Goal: Find specific page/section: Find specific page/section

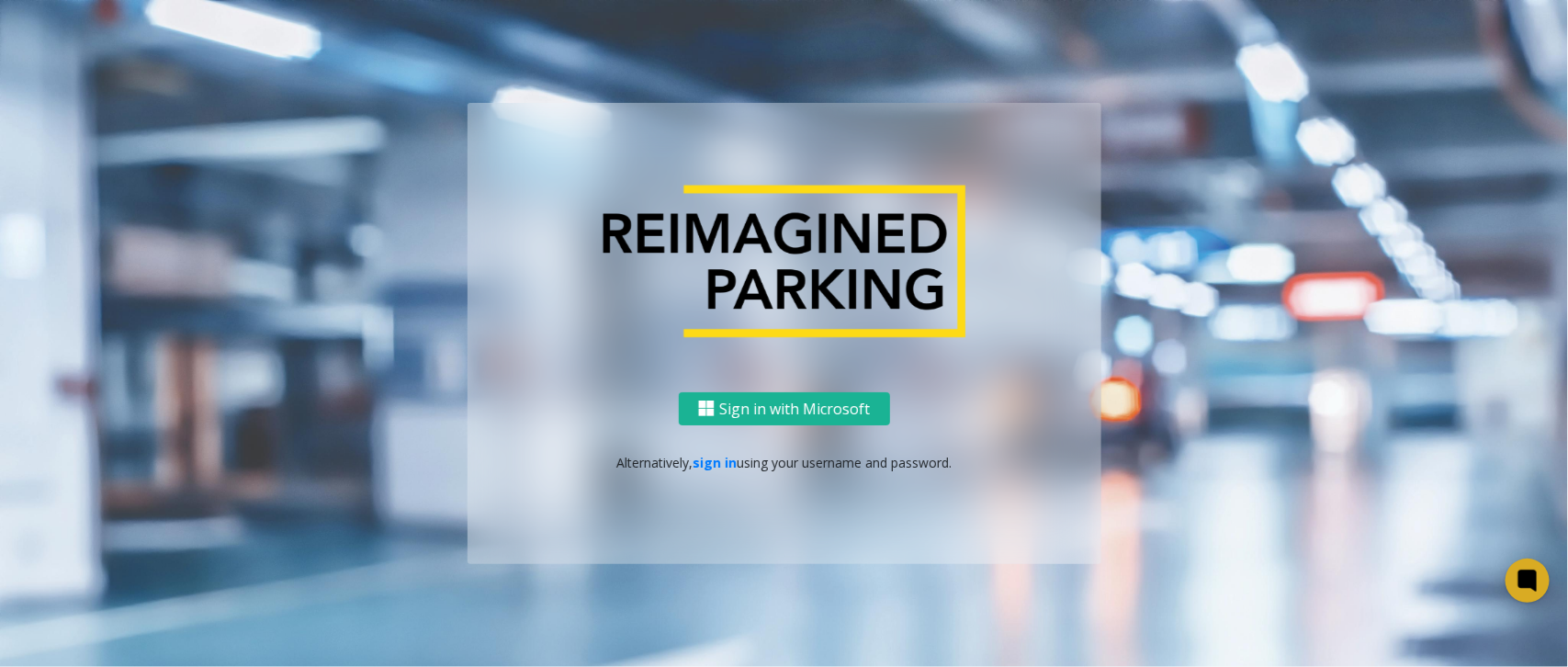
click at [703, 451] on div "Sign in with Microsoft Alternatively, sign in using your username and password." at bounding box center [784, 478] width 634 height 172
click at [705, 460] on link "sign in" at bounding box center [715, 462] width 44 height 18
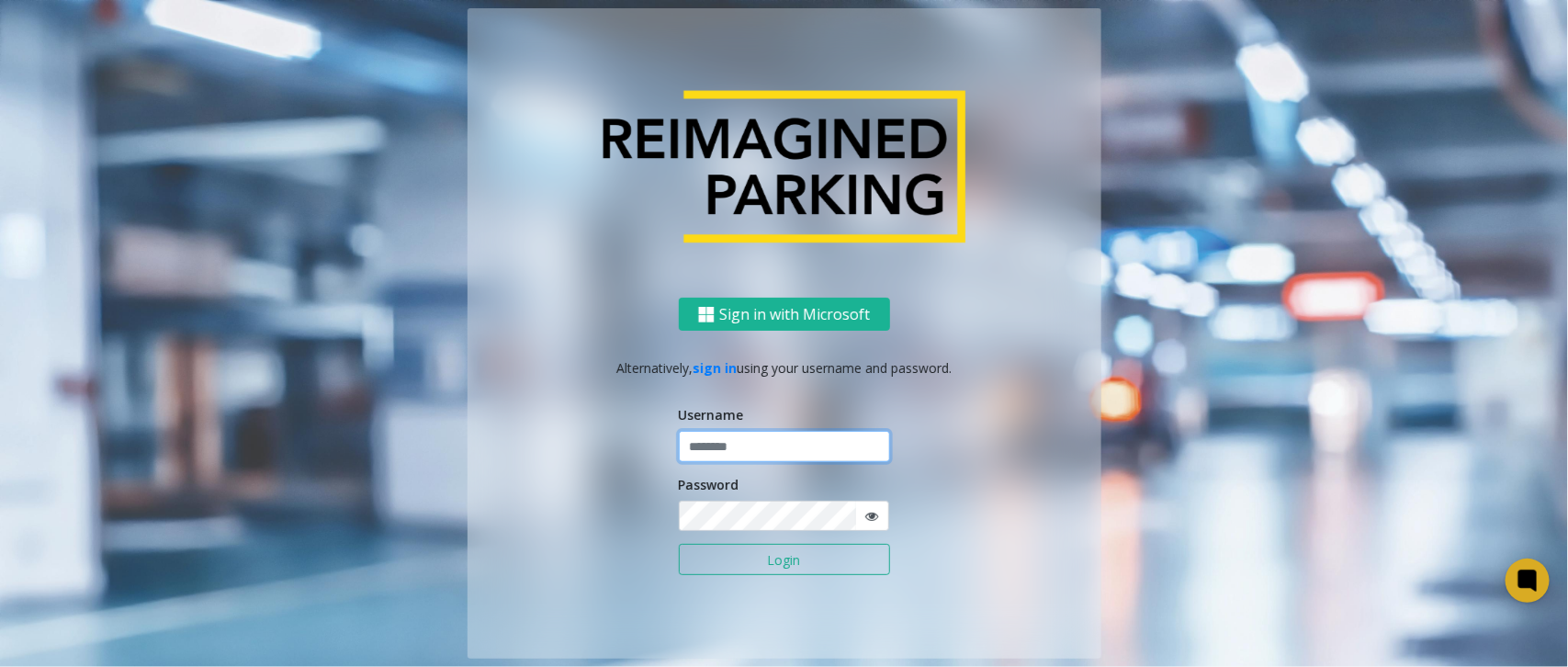
click at [722, 456] on input "text" at bounding box center [784, 447] width 211 height 31
type input "******"
click at [679, 544] on button "Login" at bounding box center [784, 559] width 211 height 31
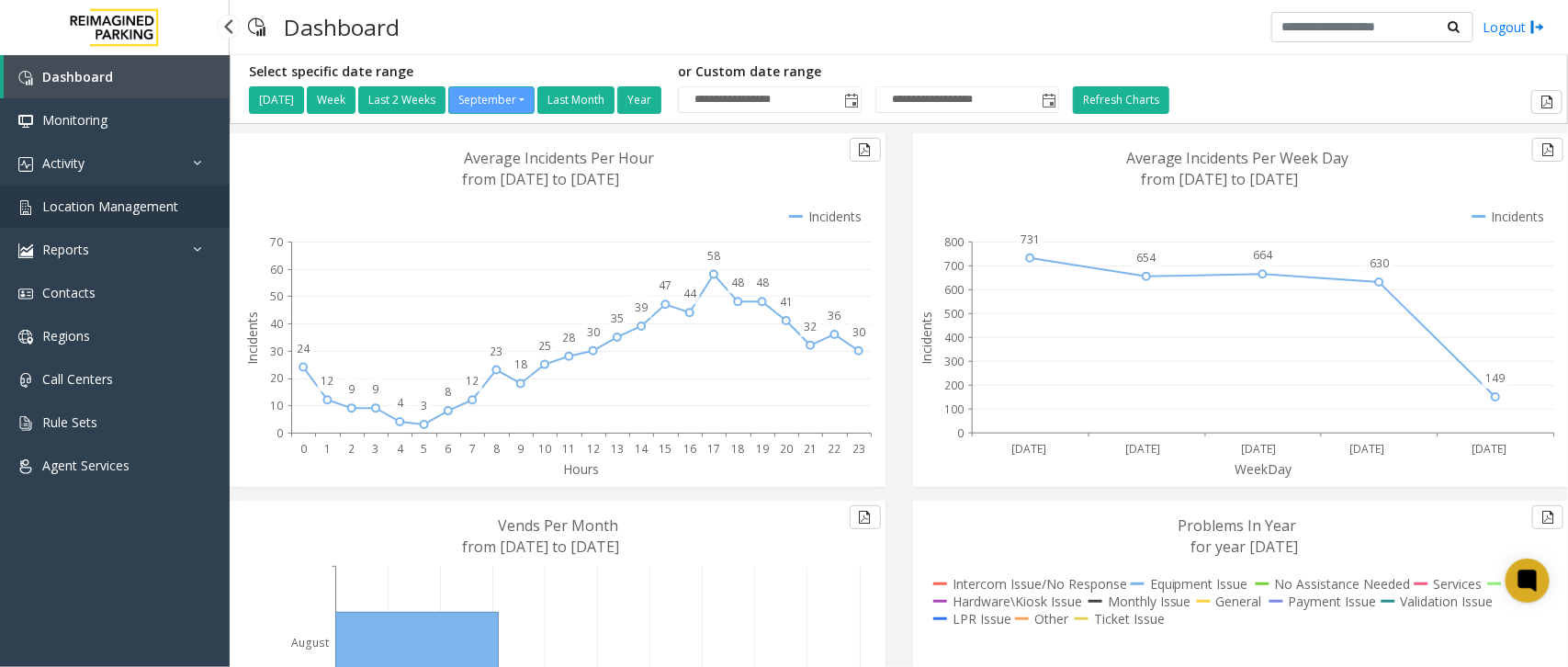
click at [157, 218] on link "Location Management" at bounding box center [114, 205] width 229 height 43
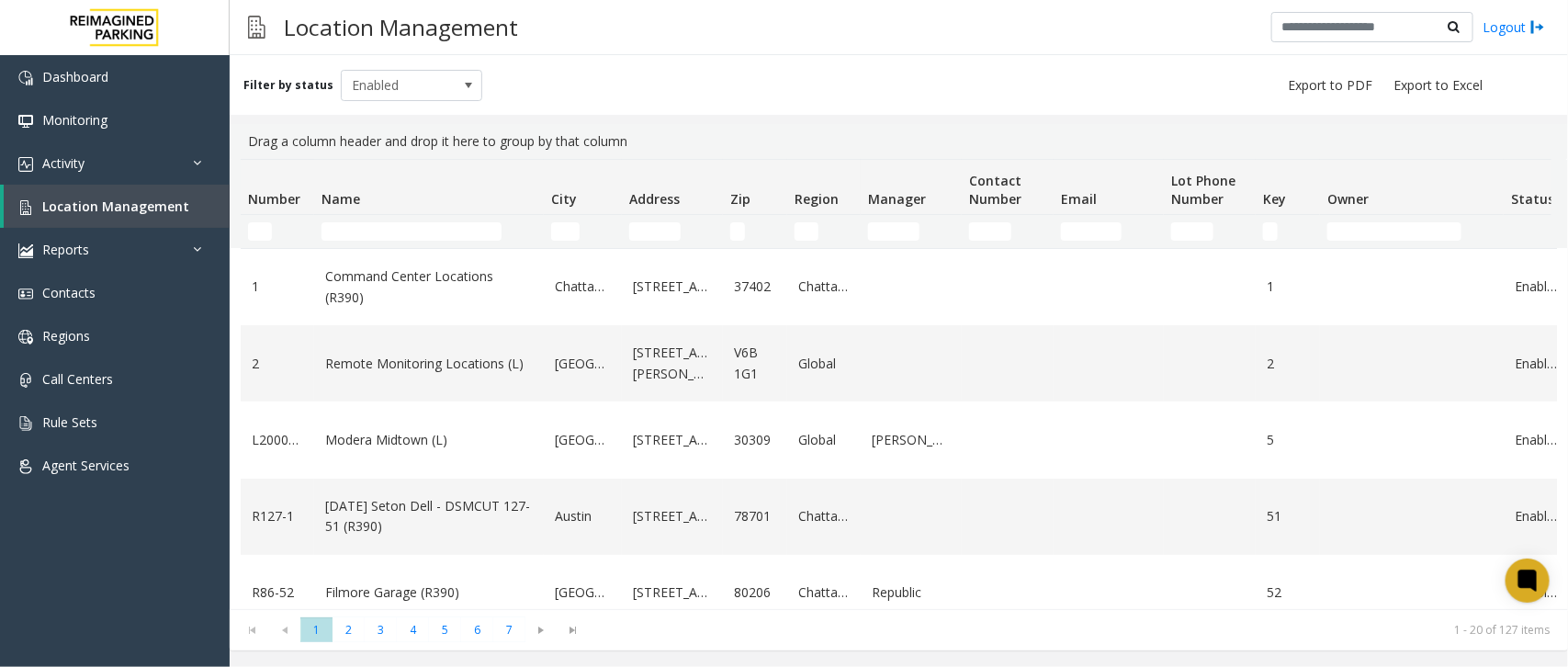
click at [717, 64] on div "Filter by status Enabled" at bounding box center [898, 85] width 1339 height 60
click at [423, 237] on input "Name Filter" at bounding box center [411, 231] width 180 height 18
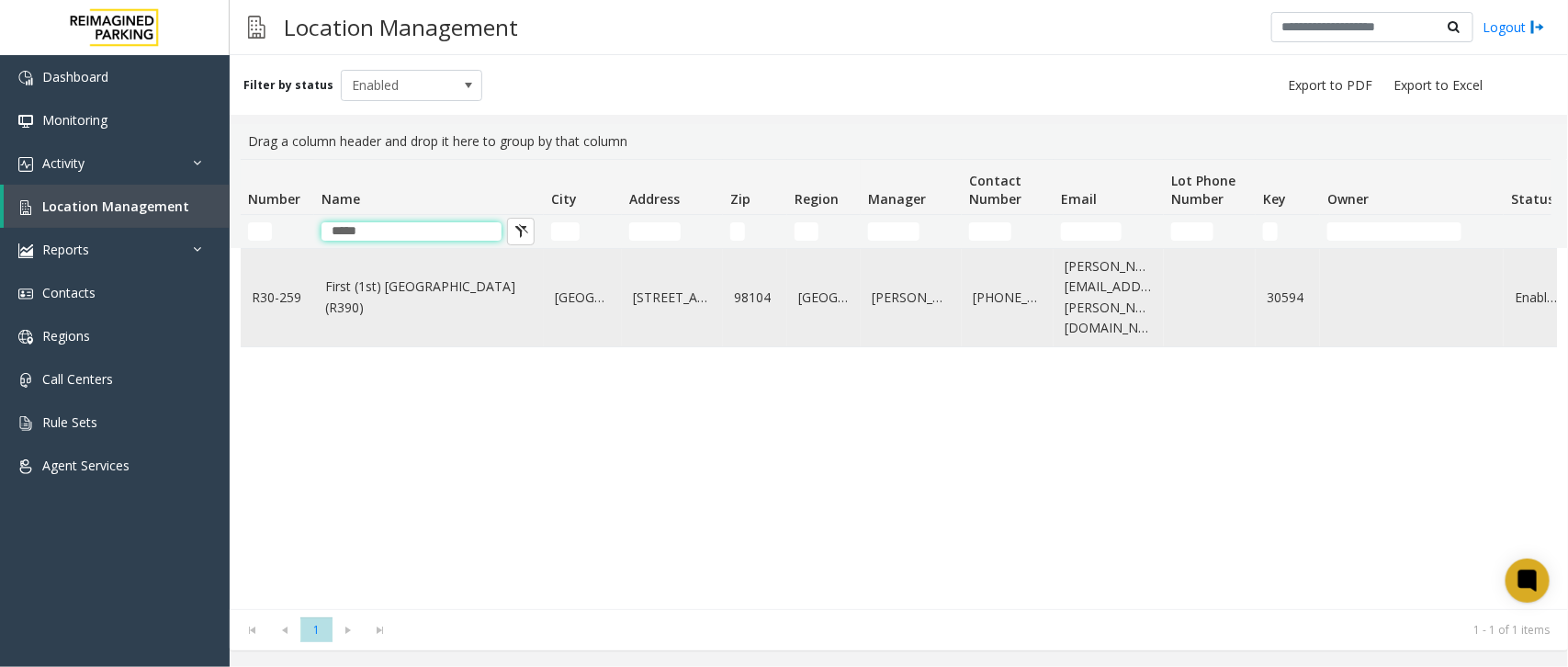
type input "*****"
click at [441, 278] on link "First (1st) [GEOGRAPHIC_DATA] (R390)" at bounding box center [428, 297] width 207 height 41
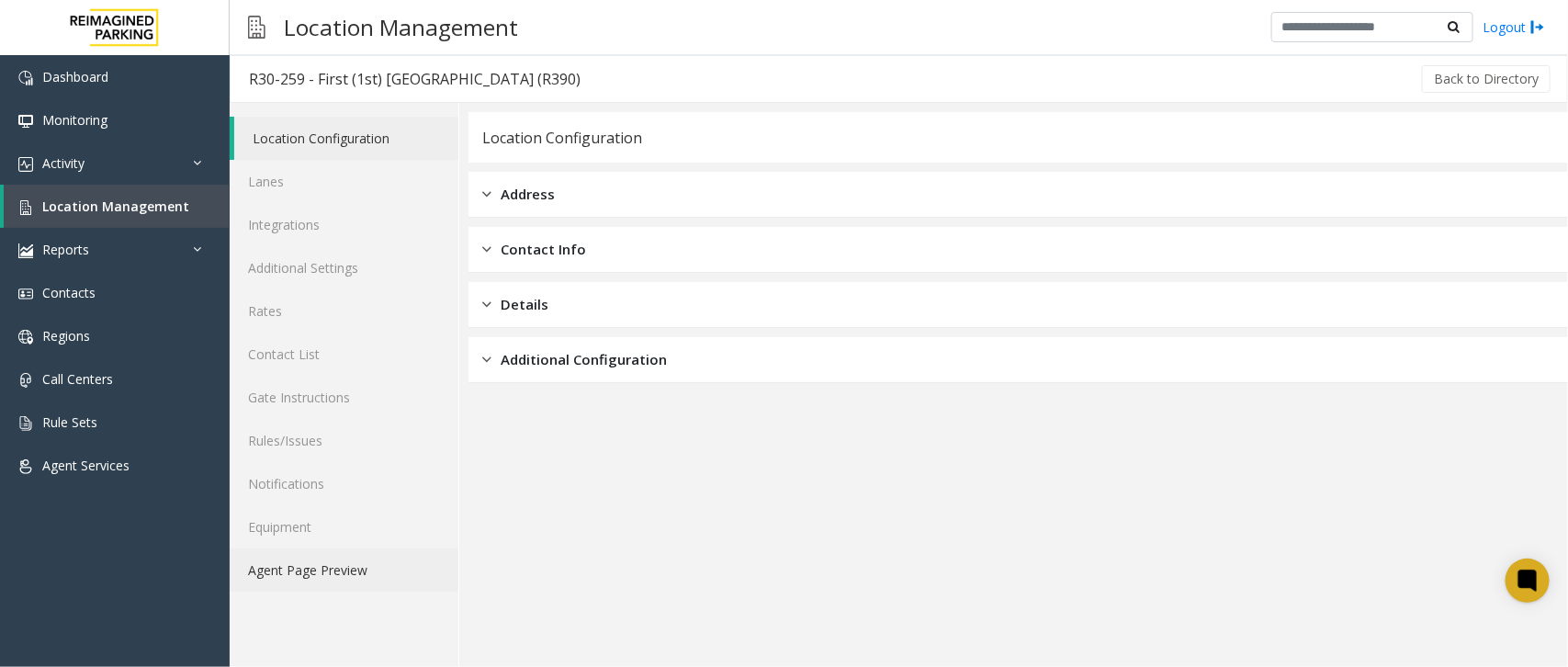
click at [356, 574] on link "Agent Page Preview" at bounding box center [344, 569] width 228 height 43
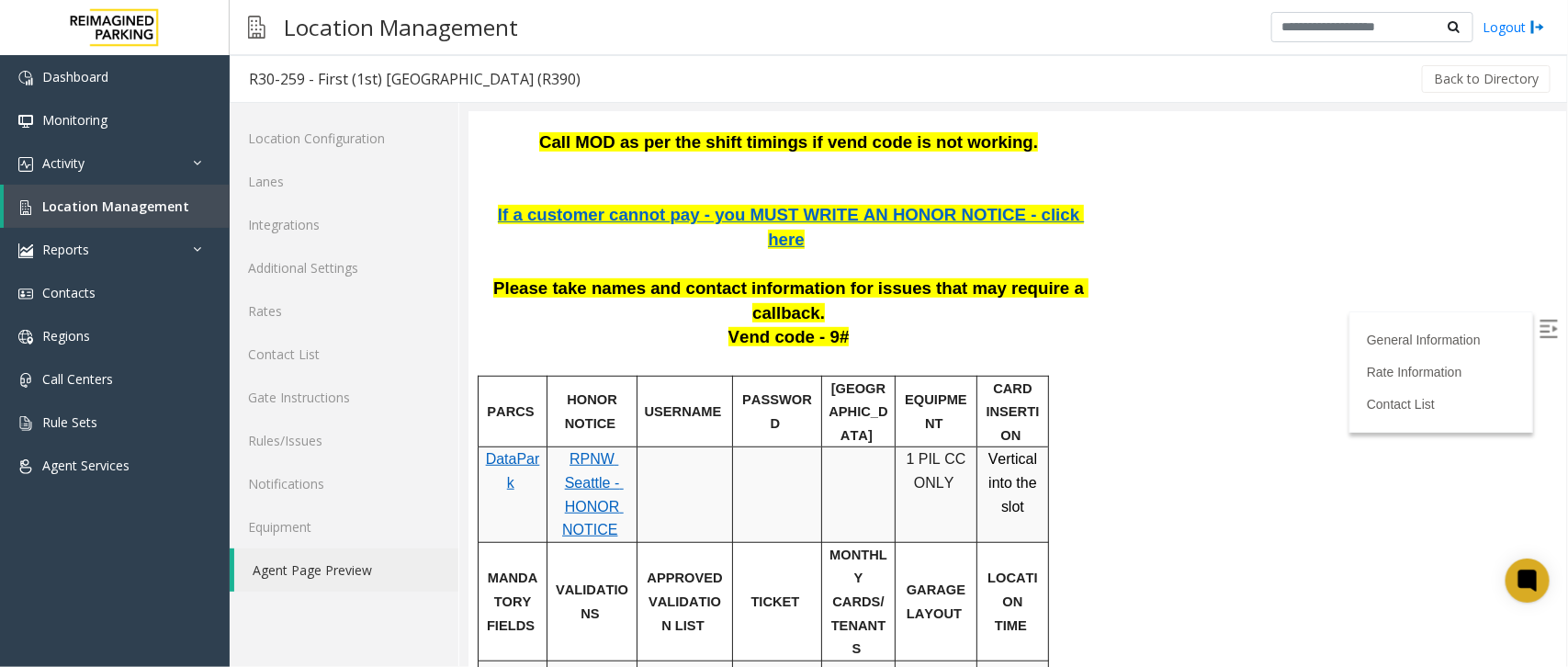
scroll to position [345, 0]
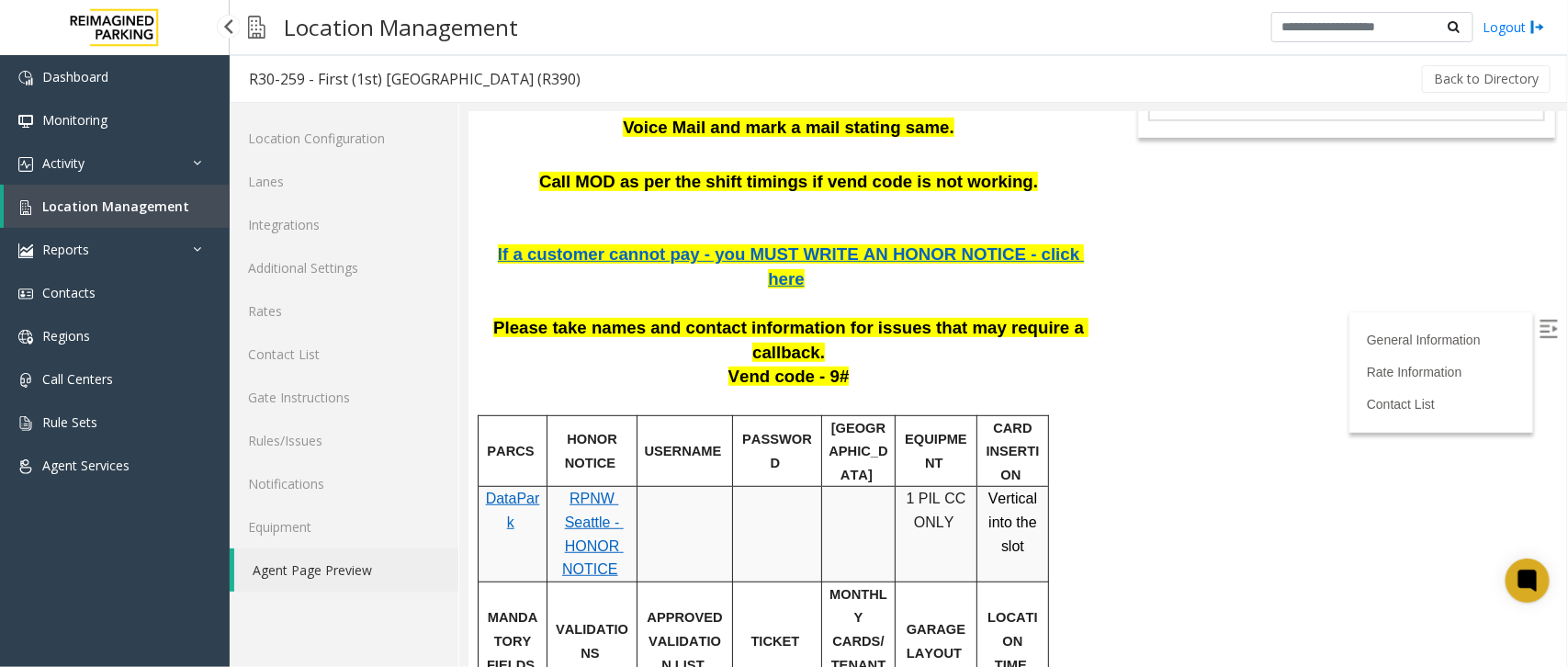
click at [205, 214] on link "Location Management" at bounding box center [116, 205] width 226 height 43
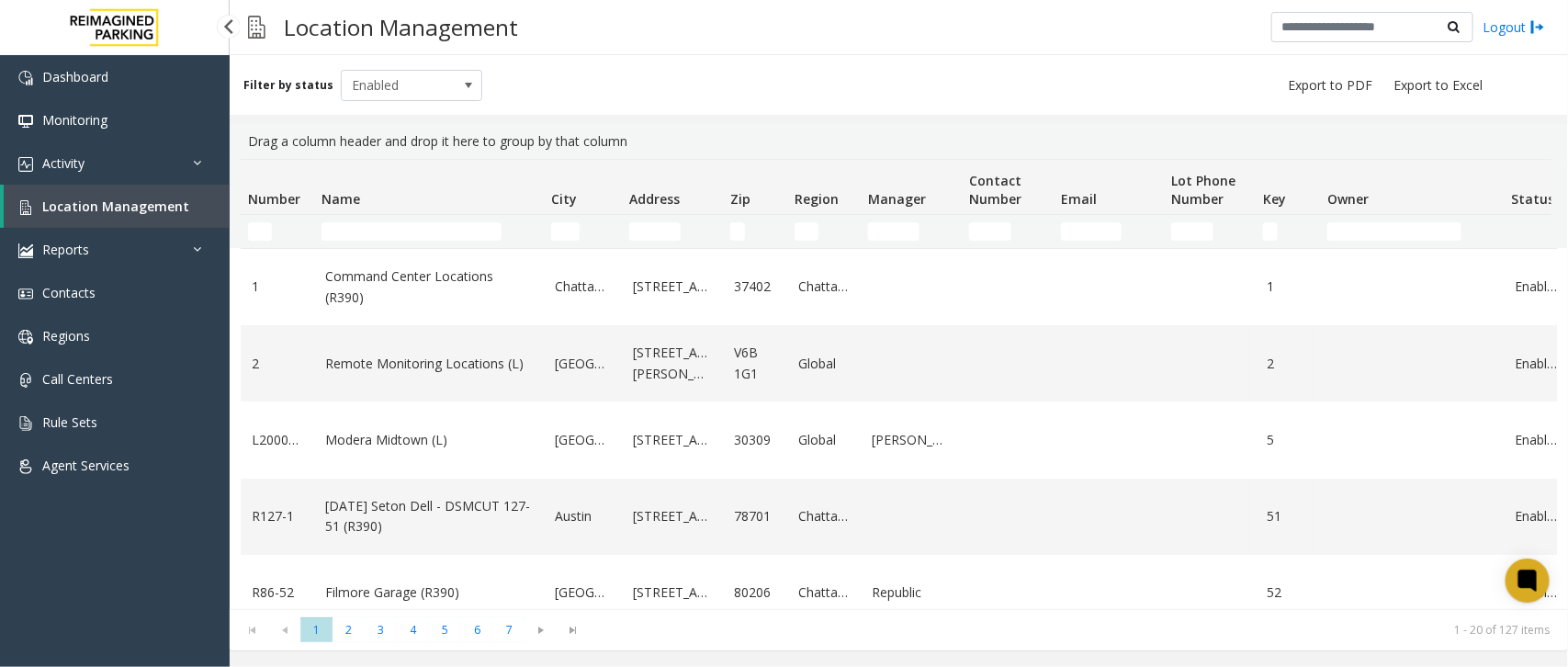
click at [61, 609] on div "Dashboard Monitoring Activity Daily Activity Lane Activity Agent Activity Quali…" at bounding box center [114, 362] width 229 height 614
